Goal: Task Accomplishment & Management: Manage account settings

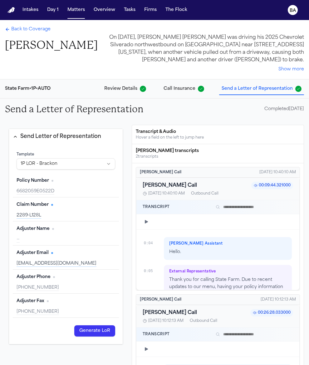
scroll to position [5875, 0]
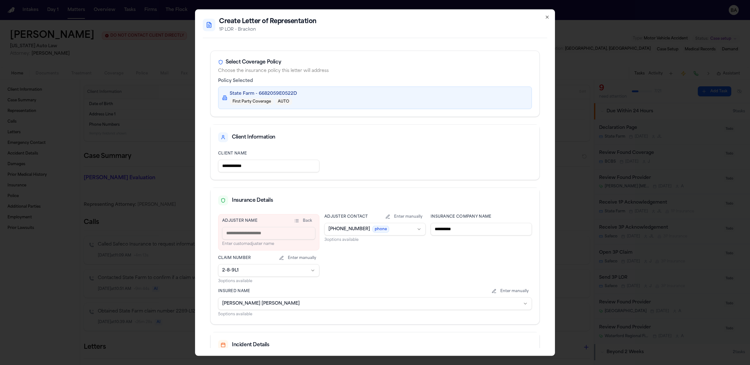
scroll to position [77, 0]
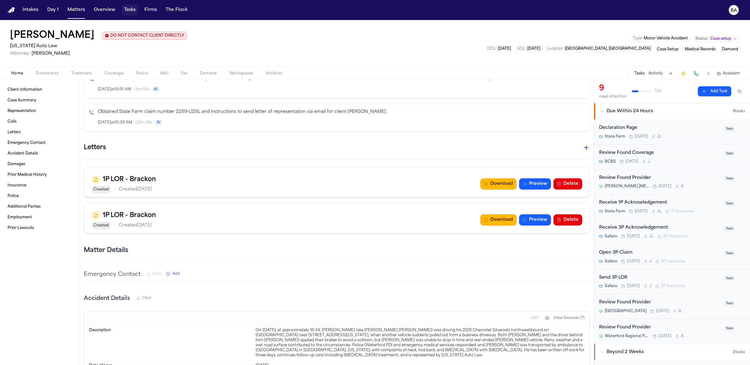
click at [127, 12] on button "Tasks" at bounding box center [130, 9] width 17 height 11
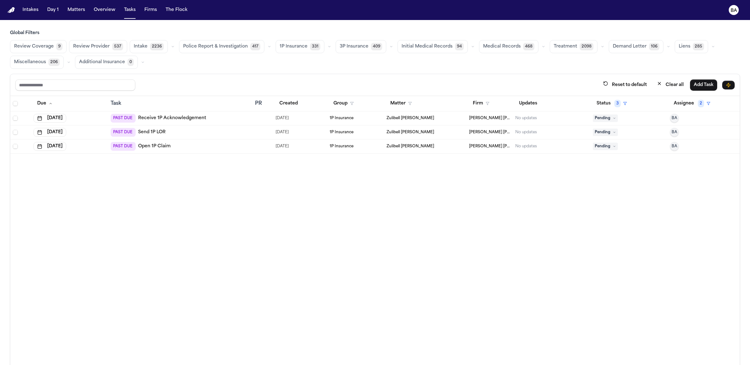
click at [27, 47] on span "Review Coverage" at bounding box center [34, 46] width 40 height 6
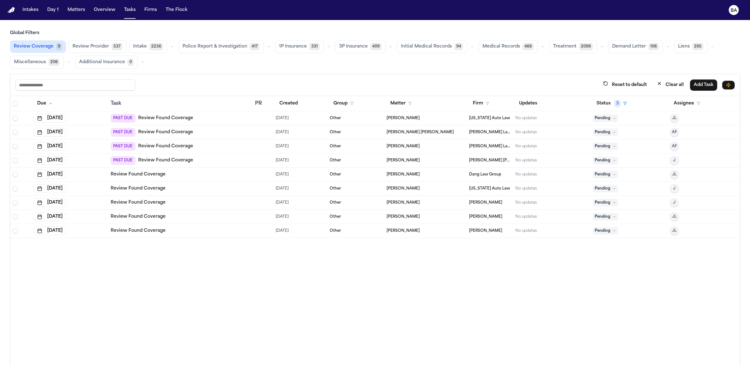
click at [187, 224] on td "Review Found Coverage" at bounding box center [180, 231] width 144 height 14
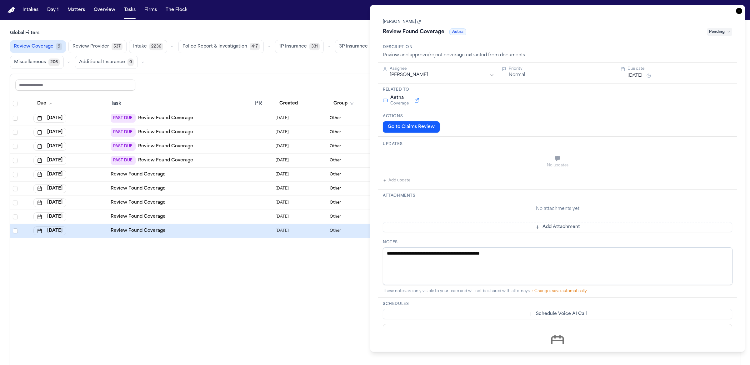
click at [300, 47] on span "1P Insurance" at bounding box center [293, 46] width 28 height 6
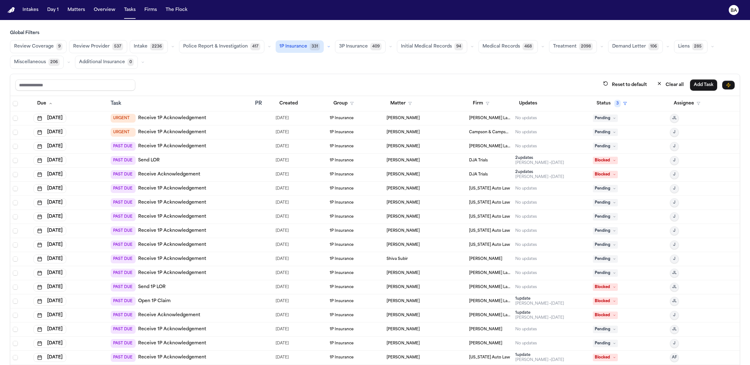
click at [213, 133] on div "URGENT Receive 1P Acknowledgement" at bounding box center [180, 132] width 139 height 9
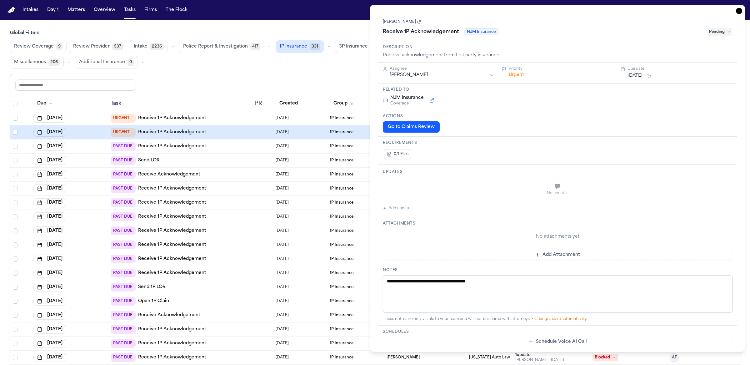
scroll to position [205, 0]
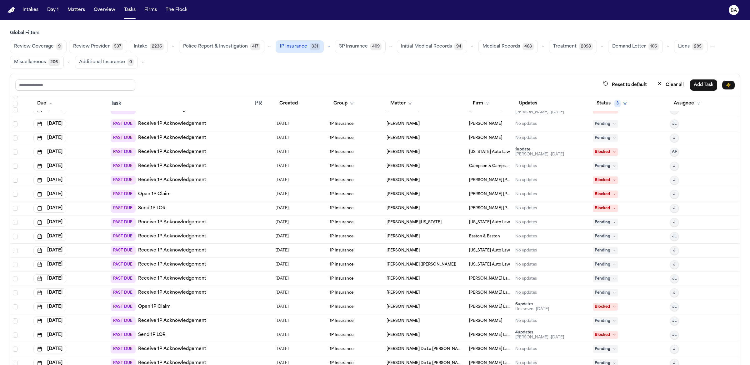
click at [212, 193] on div "PAST DUE Open 1P Claim" at bounding box center [180, 194] width 139 height 9
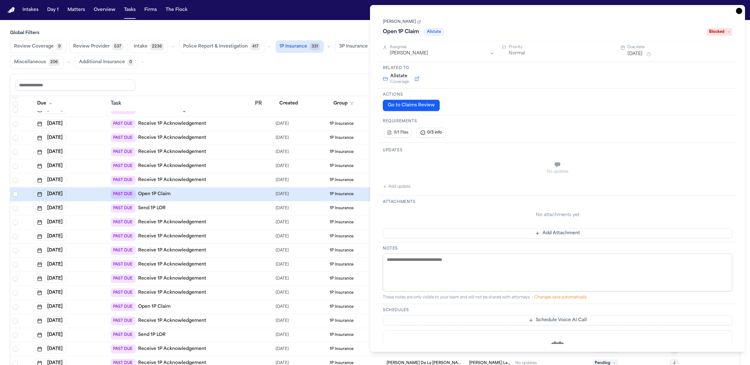
click at [212, 205] on div "PAST DUE Send 1P LOR" at bounding box center [180, 208] width 139 height 9
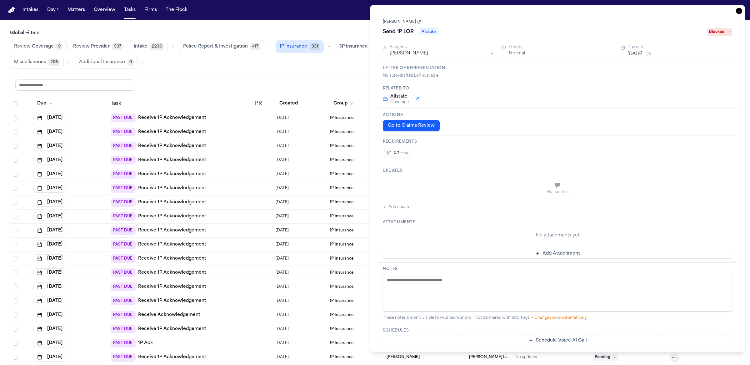
scroll to position [641, 0]
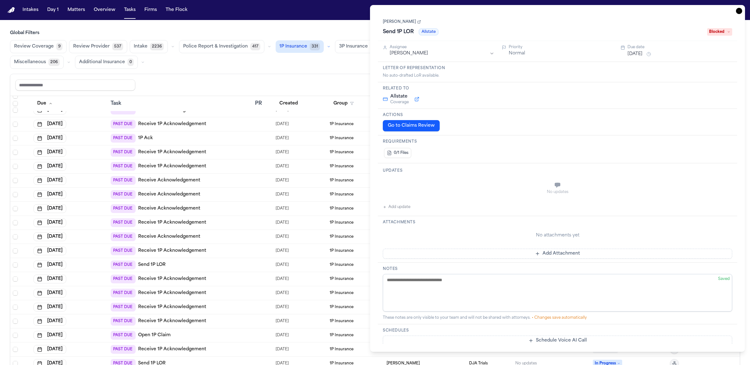
click at [217, 262] on div "PAST DUE Send 1P LOR" at bounding box center [180, 264] width 139 height 9
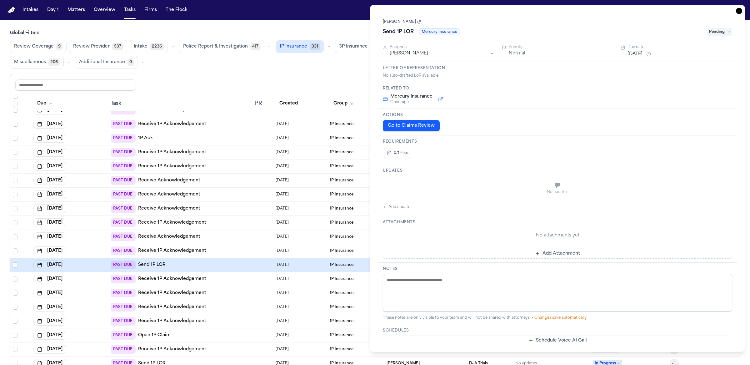
click at [227, 222] on div "PAST DUE Receive 1P Acknowledgement" at bounding box center [180, 222] width 139 height 9
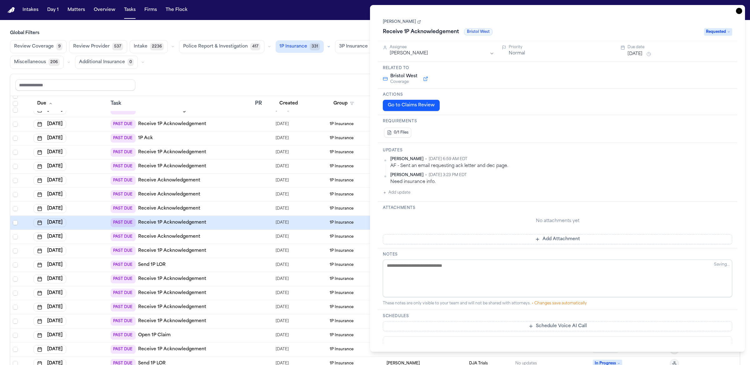
click at [325, 49] on button "button" at bounding box center [328, 46] width 7 height 7
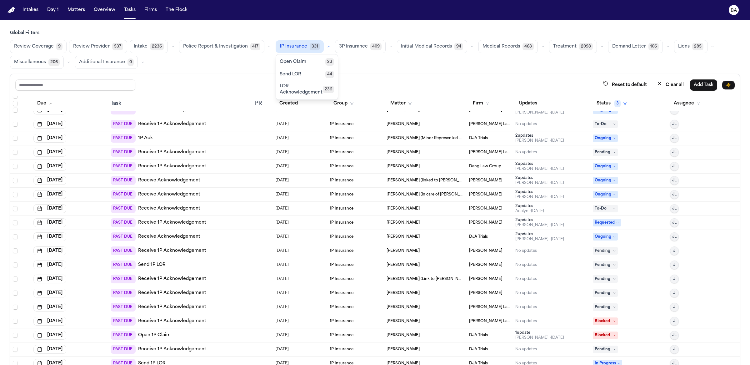
click at [304, 76] on button "Send LOR 44" at bounding box center [307, 74] width 62 height 12
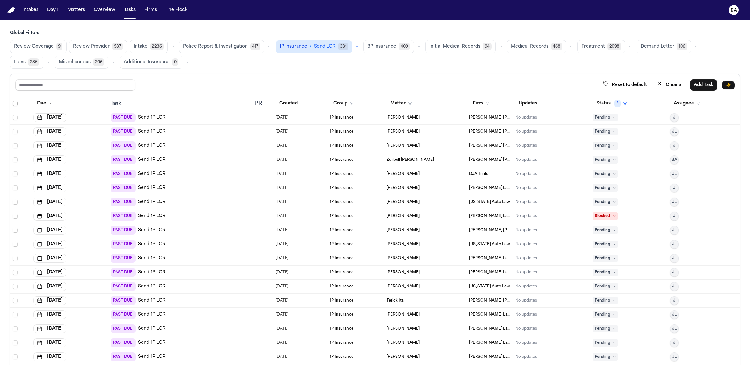
scroll to position [337, 0]
click at [226, 142] on div "PAST DUE Send 1P LOR" at bounding box center [180, 146] width 139 height 9
click at [215, 196] on td "PAST DUE Send 1P LOR" at bounding box center [180, 203] width 144 height 14
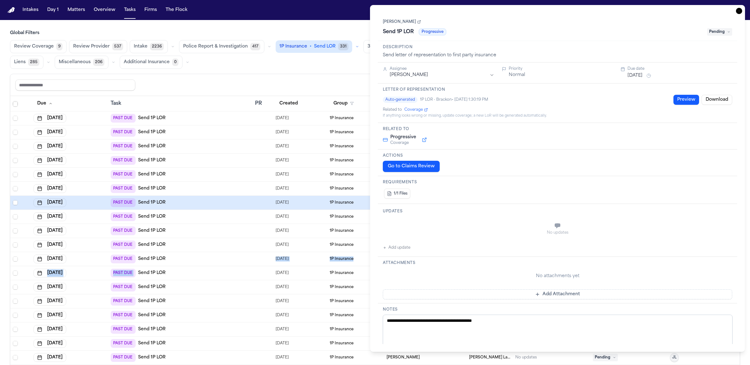
click at [215, 263] on tbody "[DATE] PAST DUE Send 1P LOR [DATE] 1P Insurance [PERSON_NAME] DJA Trials No upd…" at bounding box center [374, 83] width 729 height 619
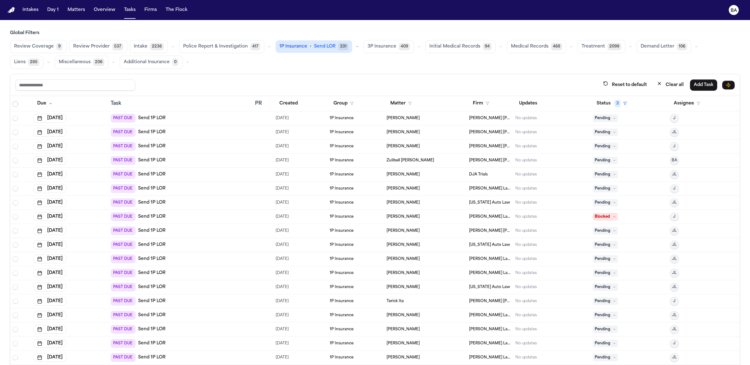
click at [213, 270] on div "PAST DUE Send 1P LOR" at bounding box center [180, 272] width 139 height 9
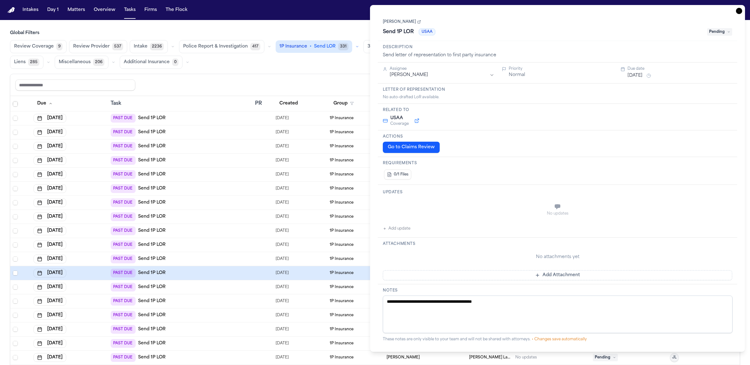
scroll to position [337, 0]
click at [222, 301] on div "PAST DUE Send 1P LOR" at bounding box center [180, 300] width 139 height 9
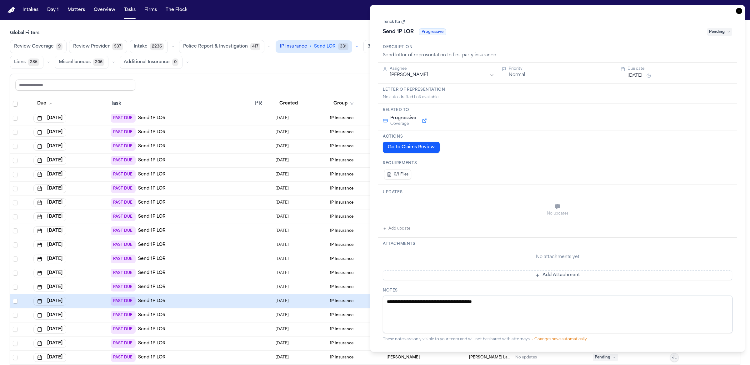
click at [207, 354] on div "PAST DUE Send 1P LOR" at bounding box center [180, 357] width 139 height 9
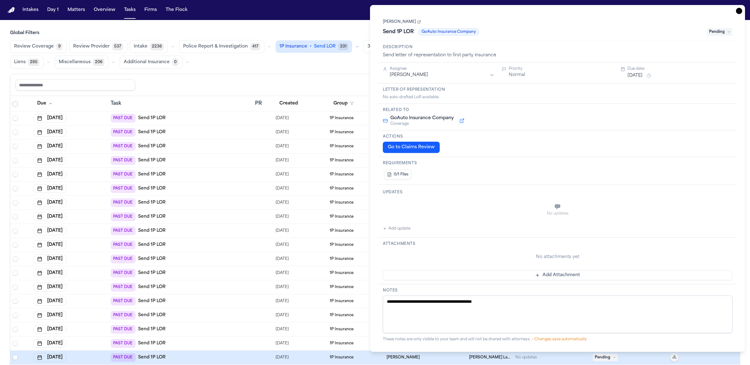
scroll to position [36, 0]
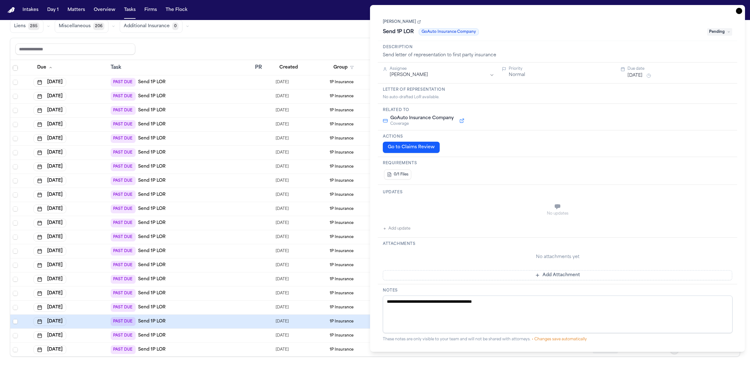
click at [210, 339] on td "PAST DUE Send 1P LOR" at bounding box center [180, 335] width 144 height 14
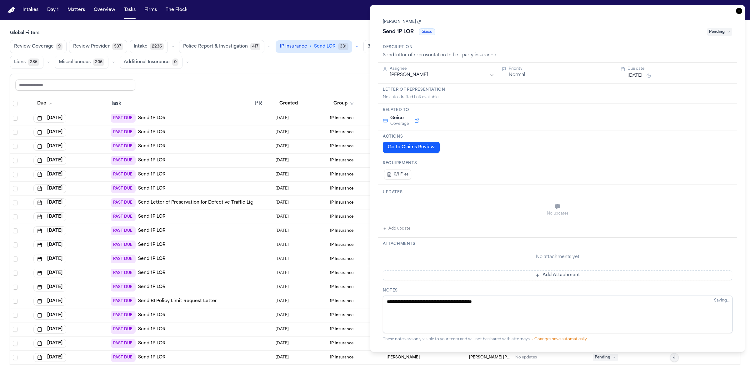
click at [356, 48] on div "Review Coverage 9 Review Provider 537 Intake 2236 Police Report & Investigation…" at bounding box center [375, 54] width 730 height 29
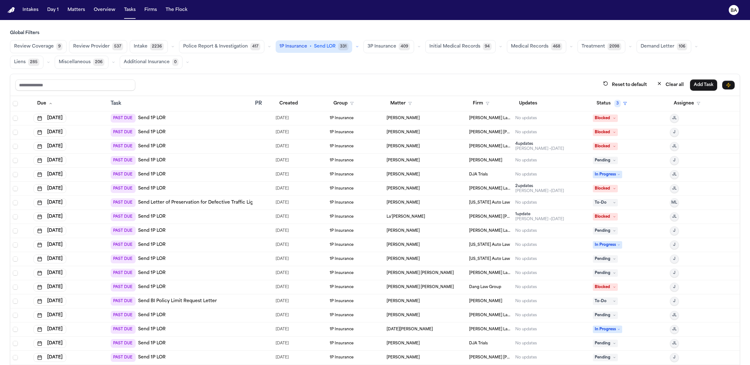
click at [363, 47] on button "3P Insurance 409" at bounding box center [388, 46] width 51 height 13
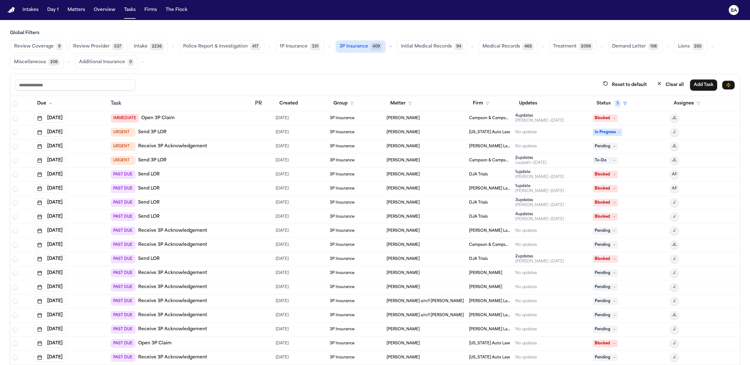
click at [213, 117] on div "IMMEDIATE Open 3P Claim" at bounding box center [180, 118] width 139 height 9
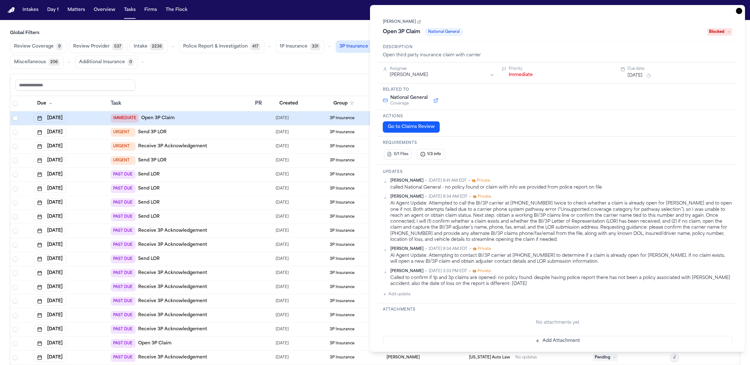
click at [211, 139] on td "URGENT Receive 3P Acknowledgement" at bounding box center [180, 146] width 144 height 14
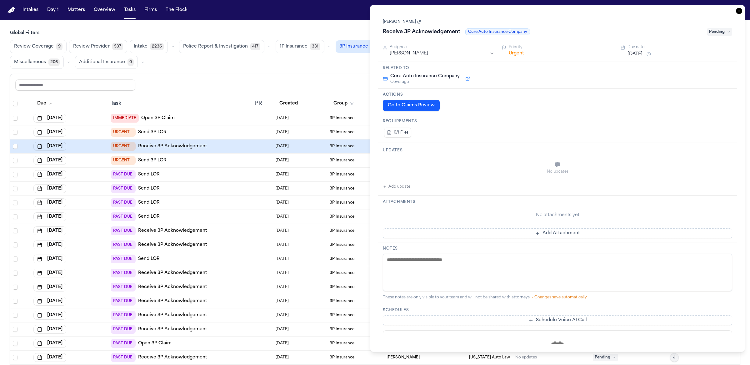
click at [210, 213] on div "PAST DUE Send LOR" at bounding box center [180, 216] width 139 height 9
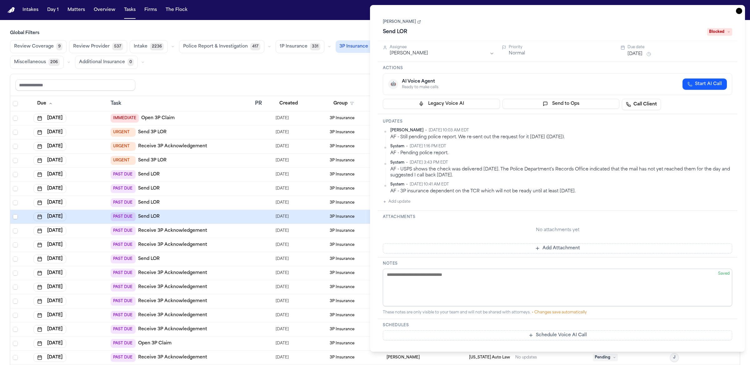
click at [223, 201] on div "PAST DUE Send LOR" at bounding box center [180, 202] width 139 height 9
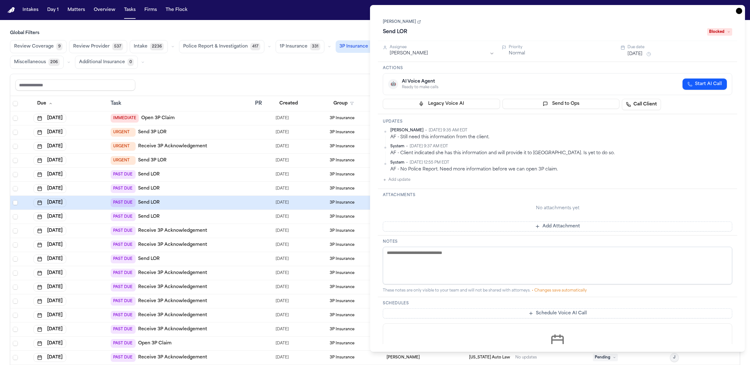
click at [222, 212] on div "PAST DUE Send LOR" at bounding box center [180, 216] width 139 height 9
